Goal: Information Seeking & Learning: Find specific page/section

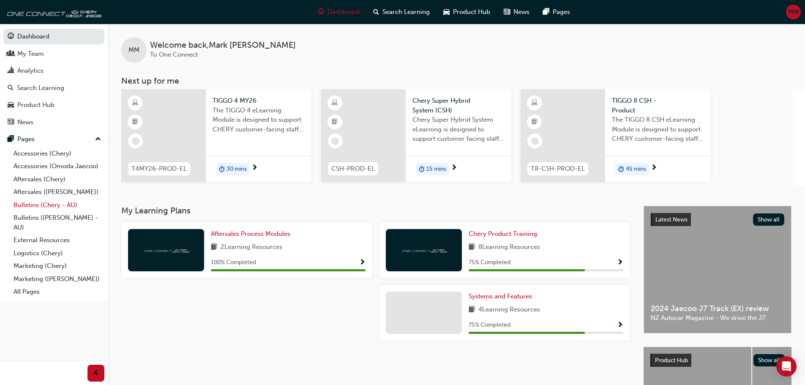
click at [39, 203] on link "Bulletins (Chery - AU)" at bounding box center [57, 205] width 94 height 13
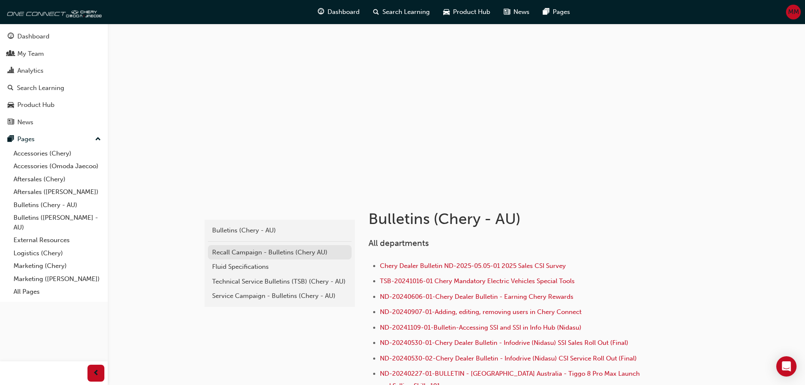
click at [250, 251] on div "Recall Campaign - Bulletins (Chery AU)" at bounding box center [279, 252] width 135 height 10
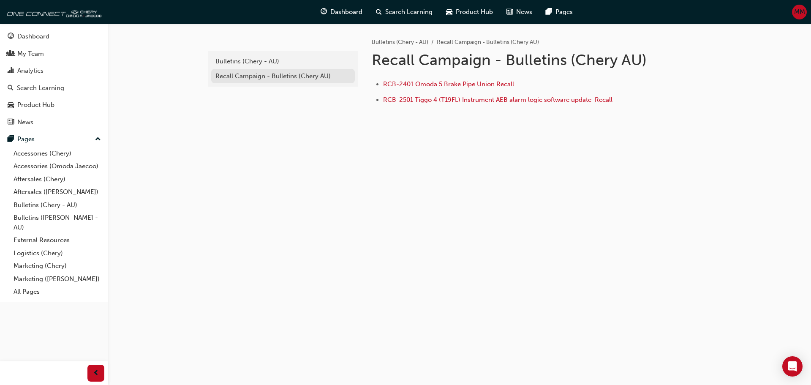
click at [247, 75] on div "Recall Campaign - Bulletins (Chery AU)" at bounding box center [282, 76] width 135 height 10
click at [247, 59] on div "Bulletins (Chery - AU)" at bounding box center [282, 62] width 135 height 10
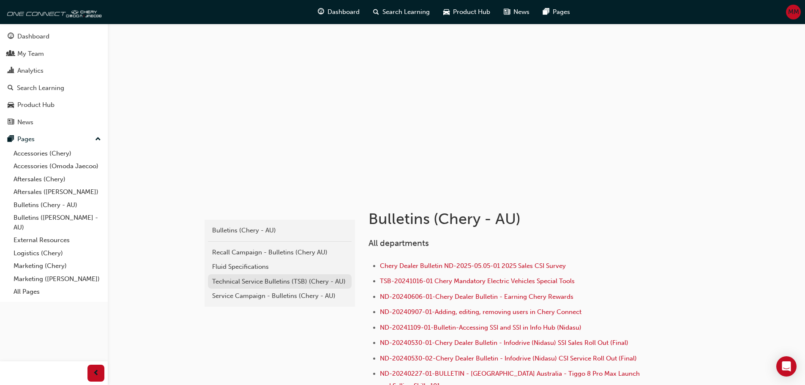
click at [259, 285] on div "Technical Service Bulletins (TSB) (Chery - AU)" at bounding box center [279, 282] width 135 height 10
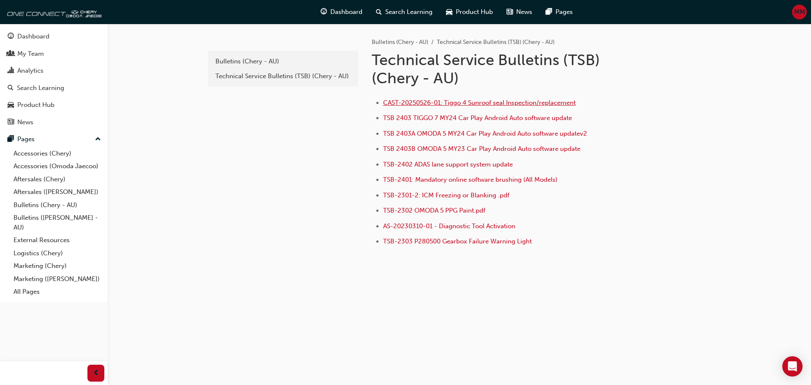
click at [453, 103] on span "CAST-20250526-01: Tiggo 4 Sunroof seal Inspection/replacement" at bounding box center [479, 103] width 193 height 8
